Goal: Navigation & Orientation: Find specific page/section

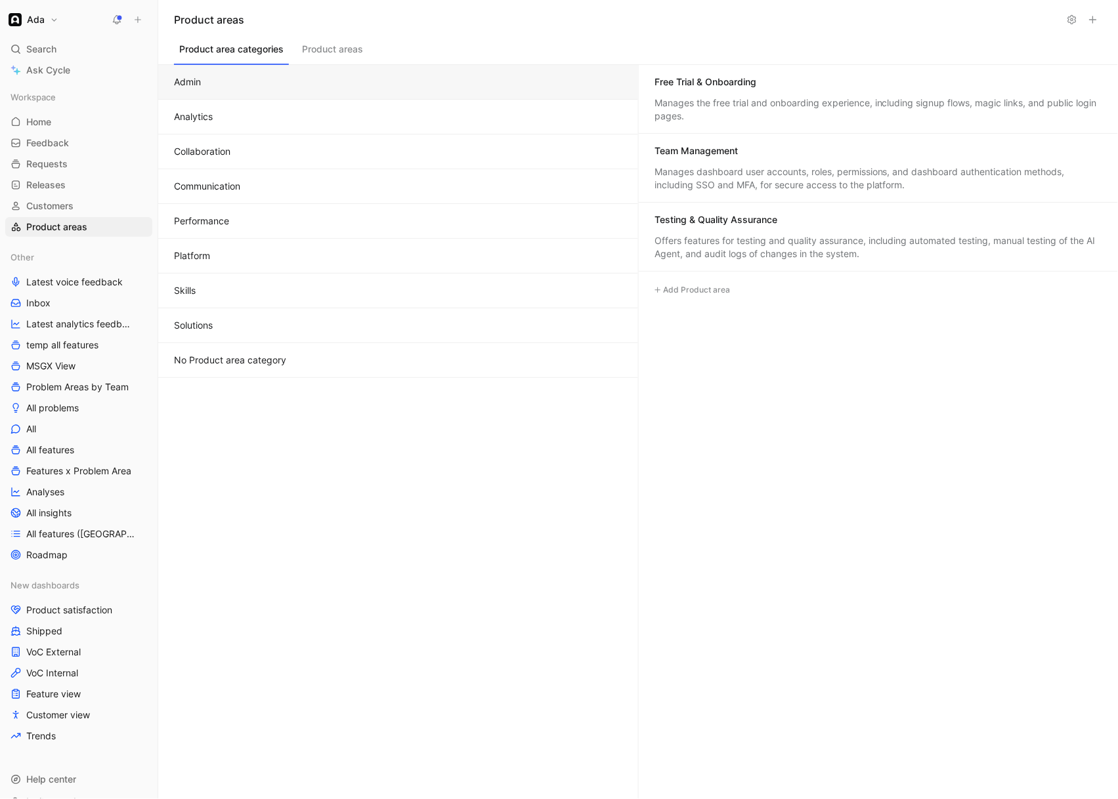
click at [312, 107] on button "Analytics" at bounding box center [398, 117] width 480 height 35
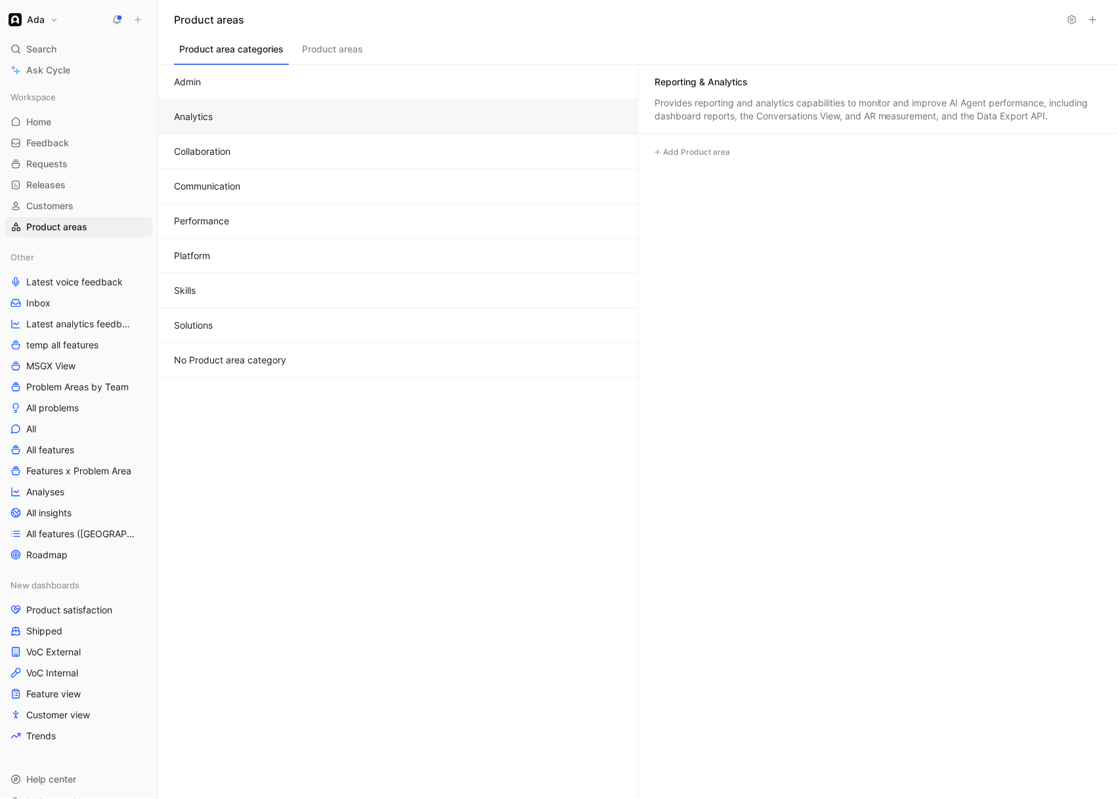
click at [308, 149] on button "Collaboration" at bounding box center [398, 152] width 480 height 35
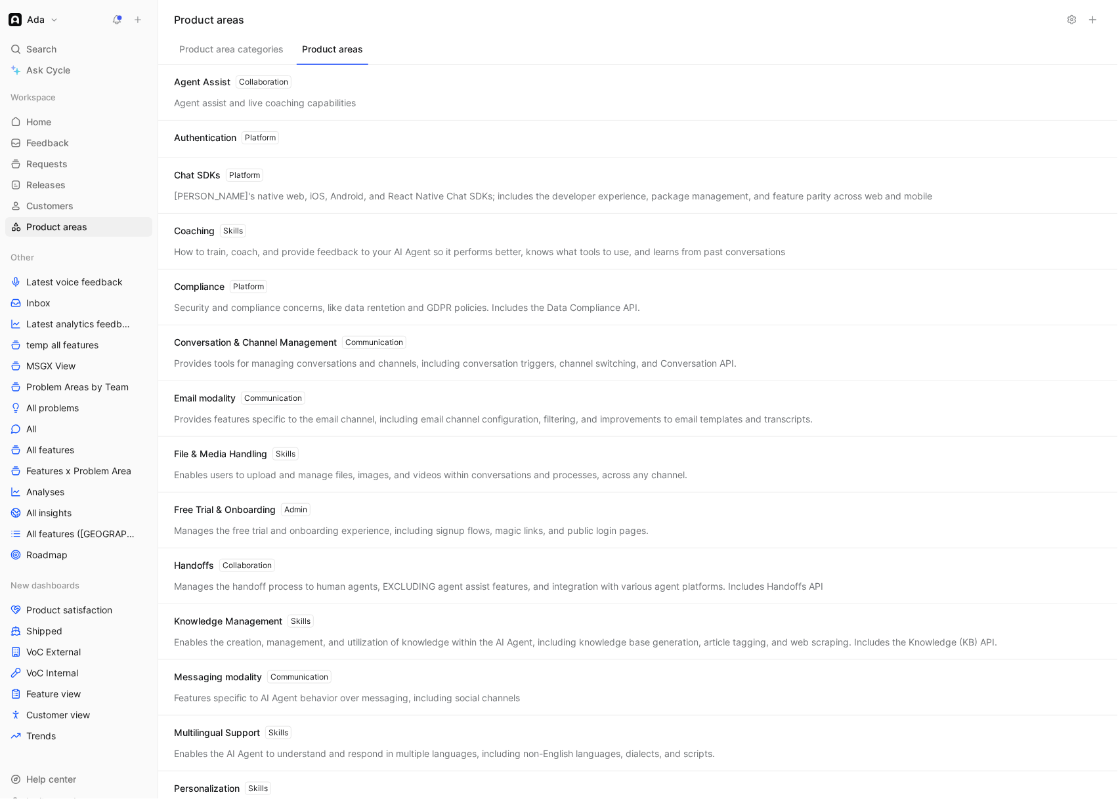
click at [330, 52] on button "Product areas" at bounding box center [333, 52] width 72 height 25
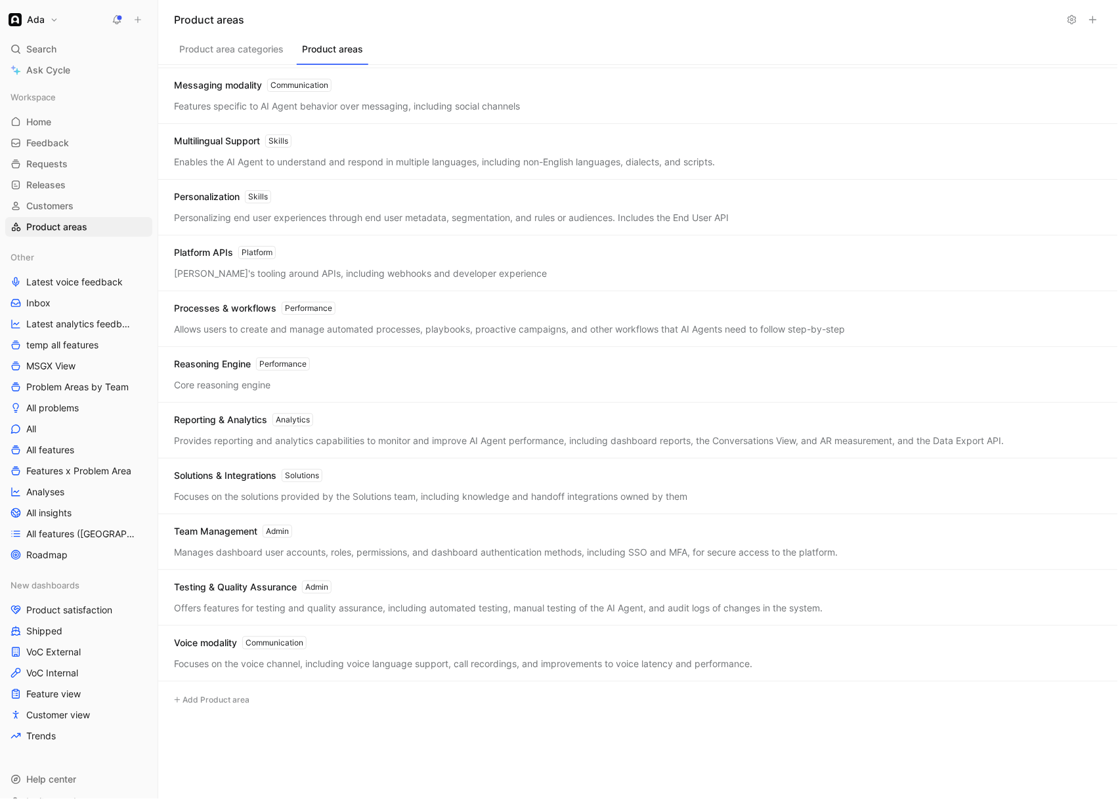
scroll to position [614, 0]
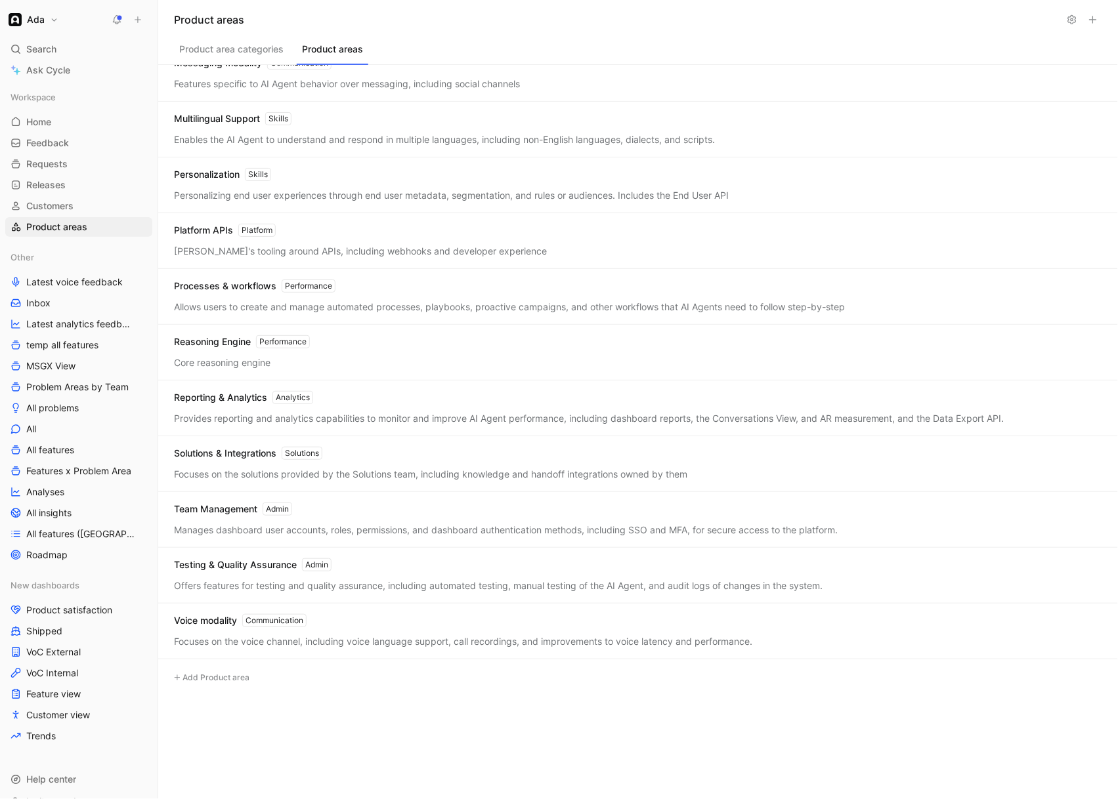
click at [260, 51] on button "Product area categories" at bounding box center [231, 52] width 115 height 25
click at [339, 54] on button "Product areas" at bounding box center [333, 52] width 72 height 25
